Goal: Information Seeking & Learning: Check status

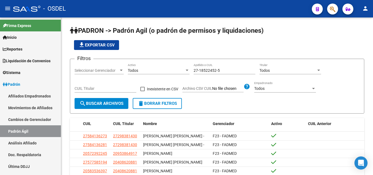
click at [337, 11] on button "button" at bounding box center [332, 9] width 11 height 11
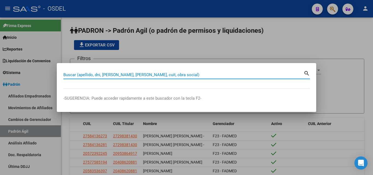
click at [109, 74] on input "Buscar (apellido, dni, [PERSON_NAME], [PERSON_NAME], cuit, obra social)" at bounding box center [183, 74] width 241 height 5
paste input "20-43137255-0"
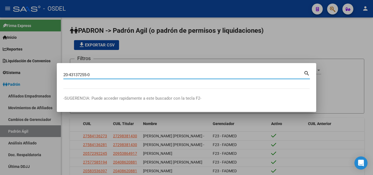
type input "20431372550"
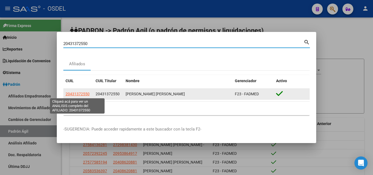
click at [78, 95] on span "20431372550" at bounding box center [78, 94] width 24 height 4
type textarea "20431372550"
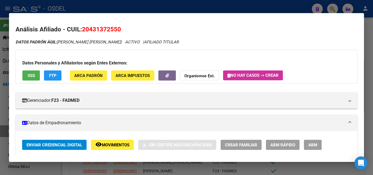
click at [33, 75] on span "SSS" at bounding box center [31, 75] width 7 height 5
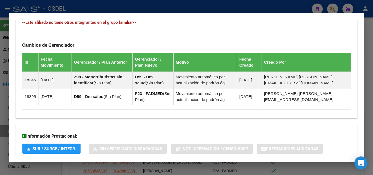
scroll to position [342, 0]
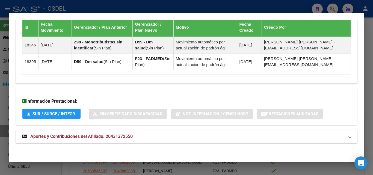
click at [90, 135] on span "Aportes y Contribuciones del Afiliado: 20431372550" at bounding box center [81, 136] width 102 height 5
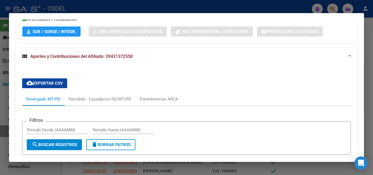
scroll to position [424, 0]
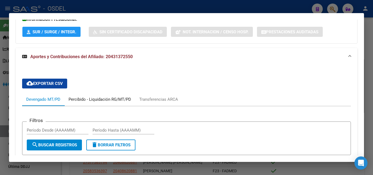
click at [98, 99] on div "Percibido - Liquidación RG/MT/PD" at bounding box center [100, 99] width 63 height 6
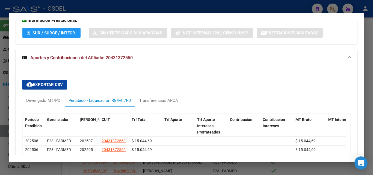
scroll to position [418, 0]
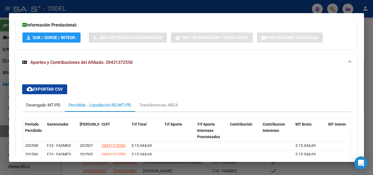
click at [52, 104] on div "Devengado MT/PD" at bounding box center [43, 105] width 34 height 6
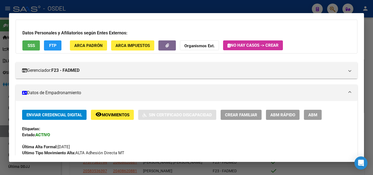
scroll to position [0, 0]
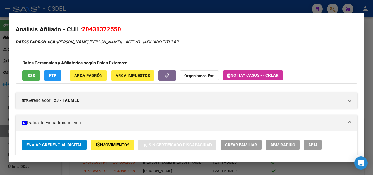
click at [32, 76] on span "SSS" at bounding box center [31, 75] width 7 height 5
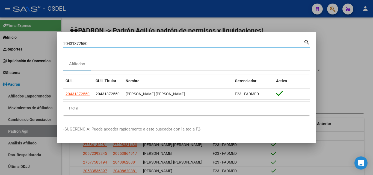
drag, startPoint x: 91, startPoint y: 46, endPoint x: 48, endPoint y: 43, distance: 43.3
click at [48, 43] on div "20431372550 Buscar (apellido, dni, cuil, nro traspaso, cuit, obra social) searc…" at bounding box center [186, 87] width 373 height 175
paste input "[URL][DOMAIN_NAME]"
type input "[URL][DOMAIN_NAME]"
drag, startPoint x: 125, startPoint y: 42, endPoint x: 23, endPoint y: 34, distance: 102.5
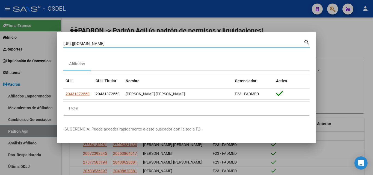
click at [23, 34] on div "[URL][DOMAIN_NAME][PERSON_NAME] Buscar (apellido, dni, cuil, nro traspaso, cuit…" at bounding box center [186, 87] width 373 height 175
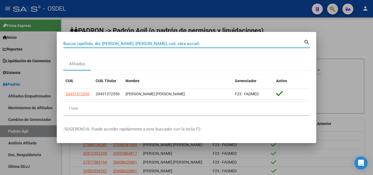
click at [114, 45] on input "Buscar (apellido, dni, [PERSON_NAME], [PERSON_NAME], cuit, obra social)" at bounding box center [183, 43] width 241 height 5
paste input "23-94173872-9"
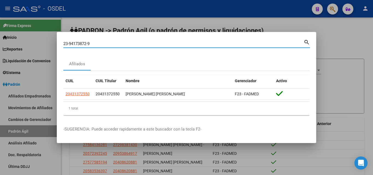
type input "23941738729"
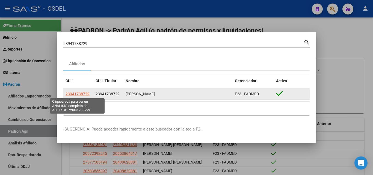
click at [82, 93] on span "23941738729" at bounding box center [78, 94] width 24 height 4
type textarea "23941738729"
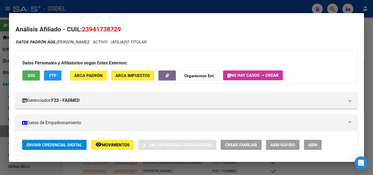
click at [29, 75] on span "SSS" at bounding box center [31, 75] width 7 height 5
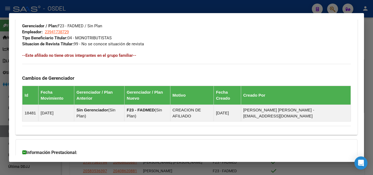
scroll to position [315, 0]
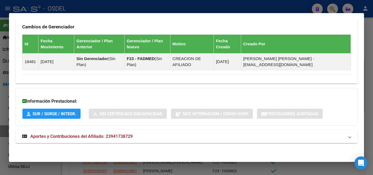
click at [81, 136] on span "Aportes y Contribuciones del Afiliado: 23941738729" at bounding box center [81, 136] width 102 height 5
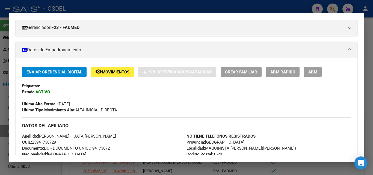
scroll to position [0, 0]
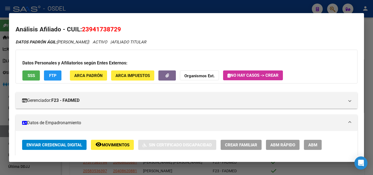
click at [34, 77] on span "SSS" at bounding box center [31, 75] width 7 height 5
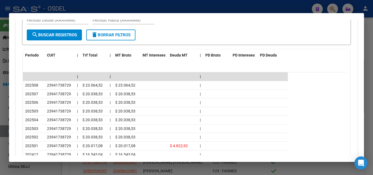
scroll to position [519, 0]
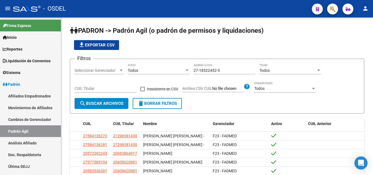
click at [327, 11] on app-search-popup at bounding box center [332, 8] width 11 height 7
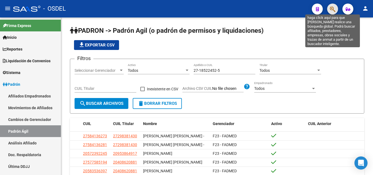
click at [333, 9] on icon "button" at bounding box center [332, 9] width 5 height 6
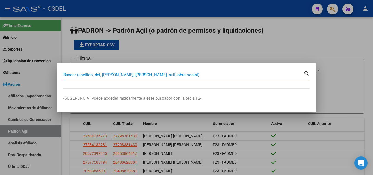
click at [101, 74] on input "Buscar (apellido, dni, [PERSON_NAME], [PERSON_NAME], cuit, obra social)" at bounding box center [183, 74] width 241 height 5
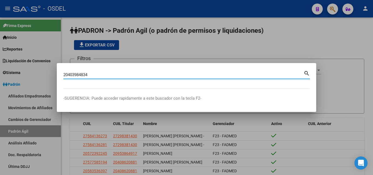
type input "20403984834"
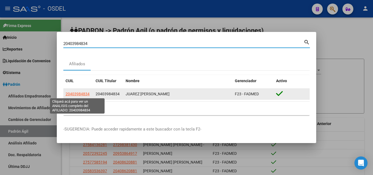
click at [76, 92] on span "20403984834" at bounding box center [78, 94] width 24 height 4
type textarea "20403984834"
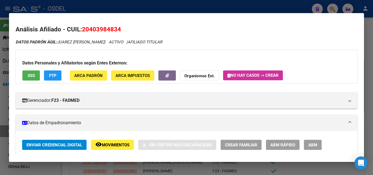
click at [33, 77] on span "SSS" at bounding box center [31, 75] width 7 height 5
click at [53, 77] on span "FTP" at bounding box center [52, 75] width 7 height 5
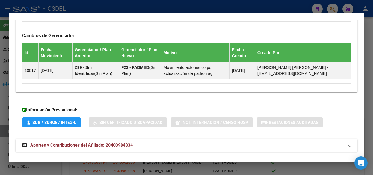
scroll to position [326, 0]
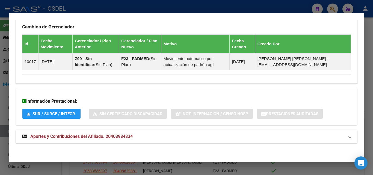
click at [66, 136] on span "Aportes y Contribuciones del Afiliado: 20403984834" at bounding box center [81, 136] width 102 height 5
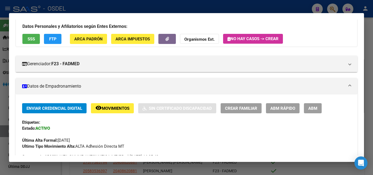
scroll to position [0, 0]
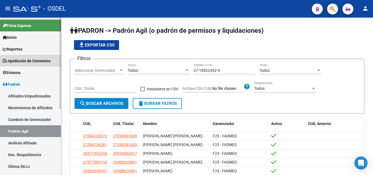
click at [37, 60] on span "Liquidación de Convenios" at bounding box center [27, 61] width 48 height 6
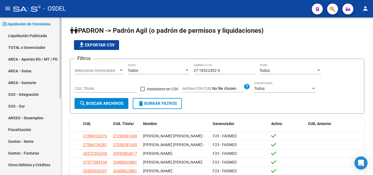
scroll to position [109, 0]
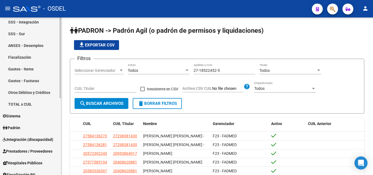
click at [26, 100] on link "TOTAL x CUIL" at bounding box center [30, 104] width 61 height 12
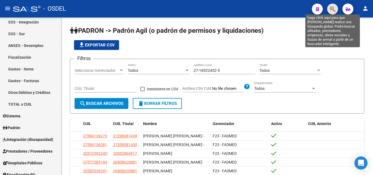
click at [332, 6] on icon "button" at bounding box center [332, 9] width 5 height 6
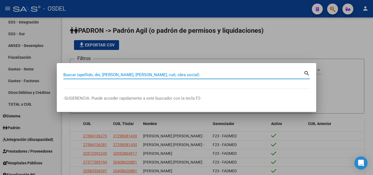
click at [122, 75] on input "Buscar (apellido, dni, [PERSON_NAME], [PERSON_NAME], cuit, obra social)" at bounding box center [183, 74] width 241 height 5
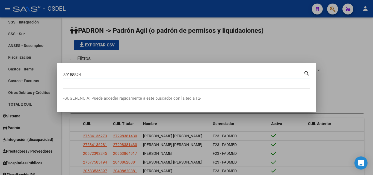
type input "39158824"
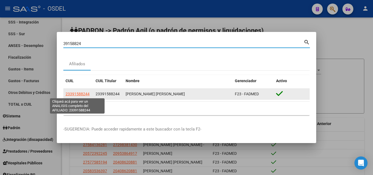
click at [86, 95] on span "23391588244" at bounding box center [78, 94] width 24 height 4
type textarea "23391588244"
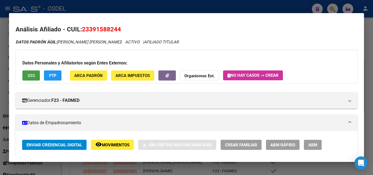
click at [29, 73] on span "SSS" at bounding box center [31, 75] width 7 height 5
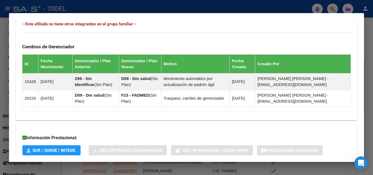
scroll to position [342, 0]
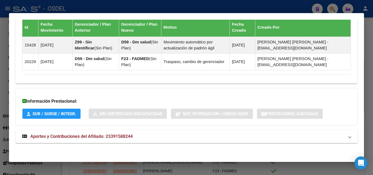
click at [98, 137] on span "Aportes y Contribuciones del Afiliado: 23391588244" at bounding box center [81, 136] width 102 height 5
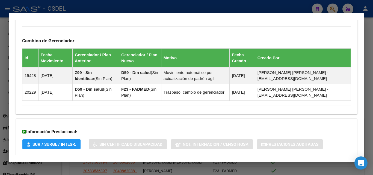
scroll to position [260, 0]
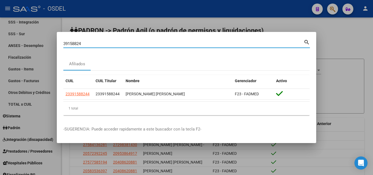
drag, startPoint x: 87, startPoint y: 44, endPoint x: 14, endPoint y: 35, distance: 74.3
click at [14, 35] on div "39158824 Buscar (apellido, dni, cuil, nro traspaso, cuit, obra social) search A…" at bounding box center [186, 87] width 373 height 175
paste input "20-41556831-3"
type input "20415568313"
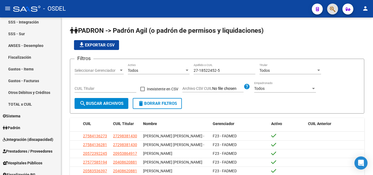
click at [332, 9] on icon "button" at bounding box center [332, 9] width 5 height 6
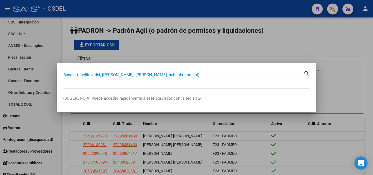
click at [128, 75] on input "Buscar (apellido, dni, [PERSON_NAME], [PERSON_NAME], cuit, obra social)" at bounding box center [183, 74] width 241 height 5
paste input "20-41556831-3"
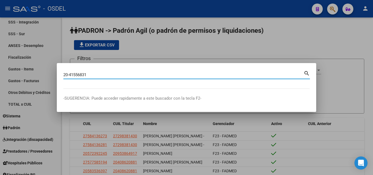
drag, startPoint x: 70, startPoint y: 74, endPoint x: 60, endPoint y: 74, distance: 10.1
click at [60, 74] on mat-dialog-content "20-41556831 [PERSON_NAME] (apellido, dni, cuil, [PERSON_NAME], cuit, obra socia…" at bounding box center [187, 79] width 260 height 19
type input "41556831"
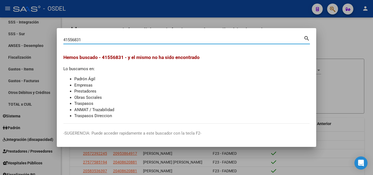
drag, startPoint x: 46, startPoint y: 36, endPoint x: 39, endPoint y: 35, distance: 8.0
click at [39, 35] on div "41556831 Buscar (apellido, dni, cuil, nro traspaso, cuit, obra social) search H…" at bounding box center [186, 87] width 373 height 175
click at [327, 66] on div at bounding box center [186, 87] width 373 height 175
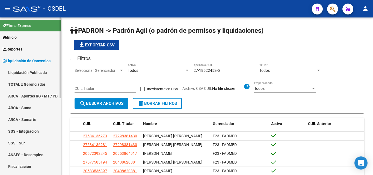
scroll to position [137, 0]
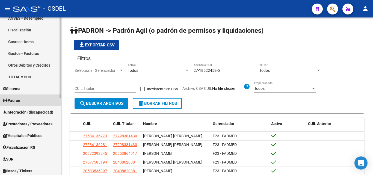
click at [20, 100] on span "Padrón" at bounding box center [11, 101] width 17 height 6
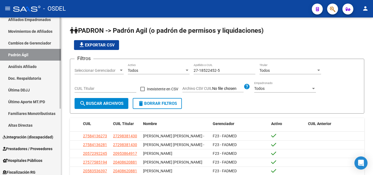
scroll to position [60, 0]
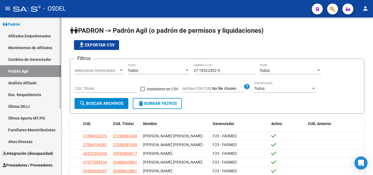
click at [25, 67] on link "Padrón Ágil" at bounding box center [30, 71] width 61 height 12
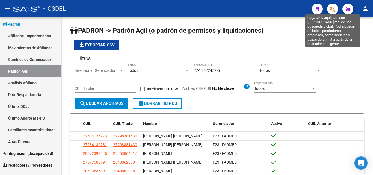
click at [332, 11] on icon "button" at bounding box center [332, 9] width 5 height 6
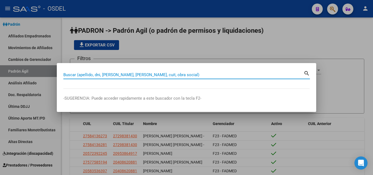
paste input "41556831"
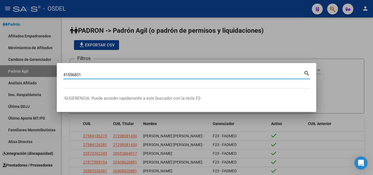
type input "41556831"
